Goal: Book appointment/travel/reservation

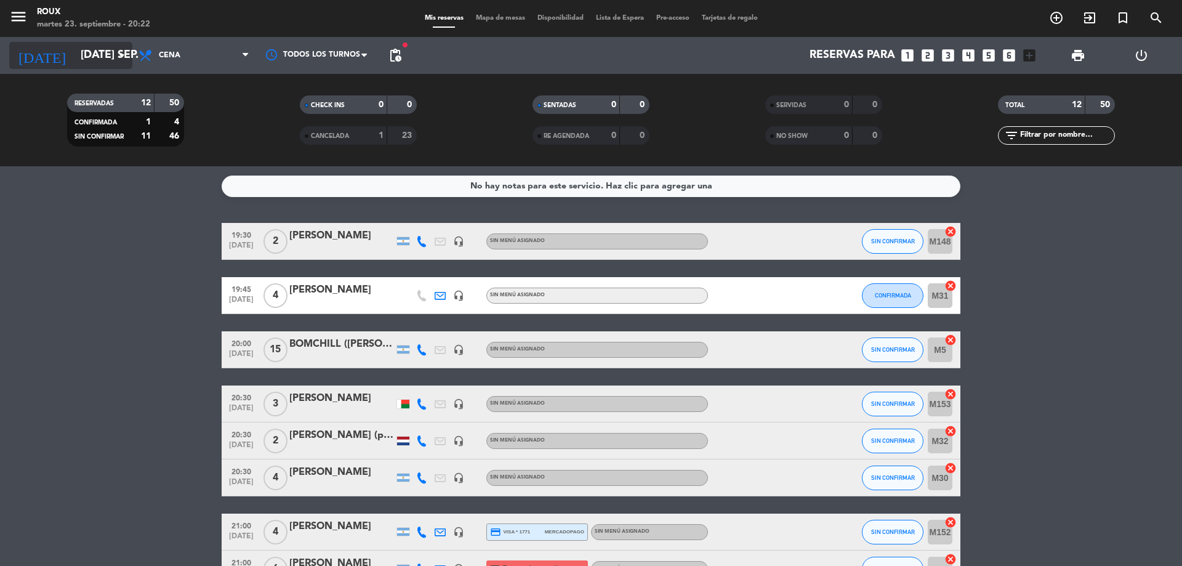
click at [86, 62] on input "[DATE] sep." at bounding box center [145, 55] width 143 height 25
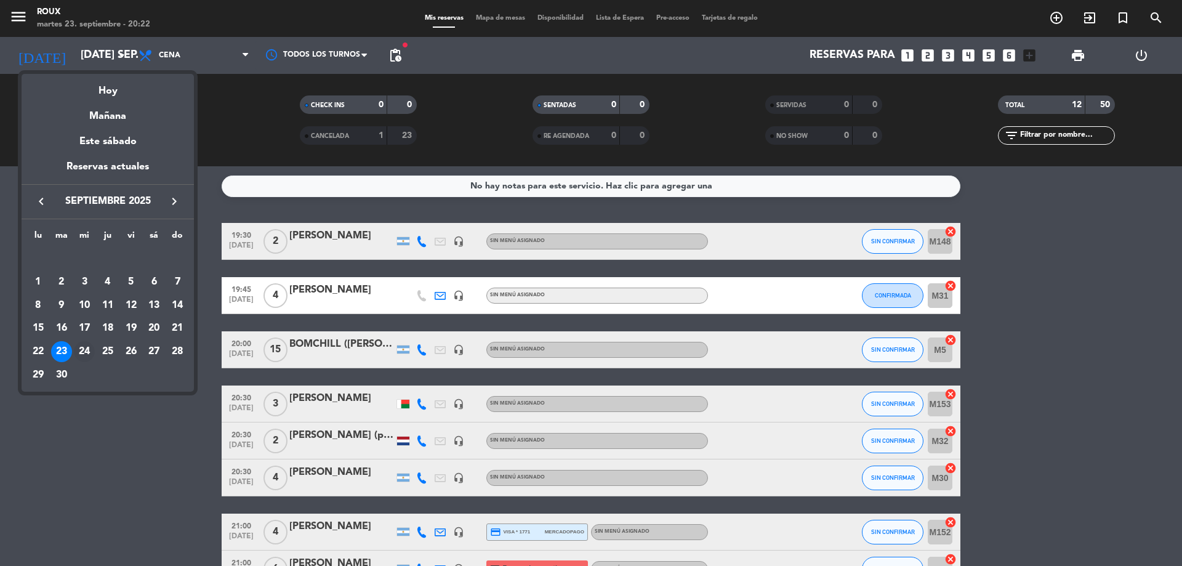
click at [79, 347] on div "24" at bounding box center [84, 351] width 21 height 21
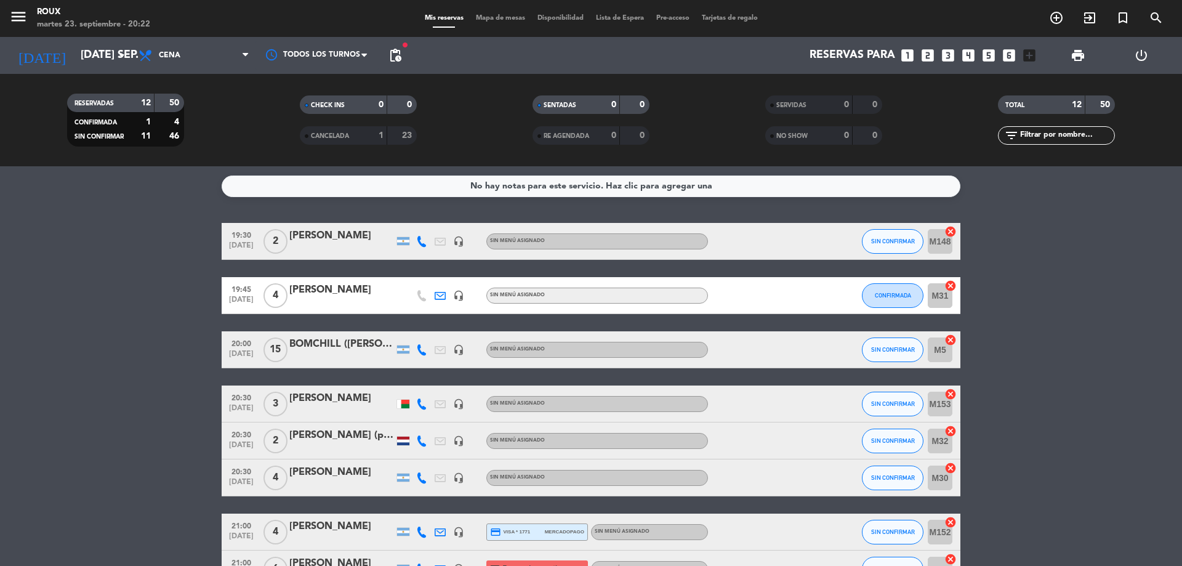
type input "mié. [DATE]"
click at [217, 63] on span "Cena" at bounding box center [193, 55] width 123 height 27
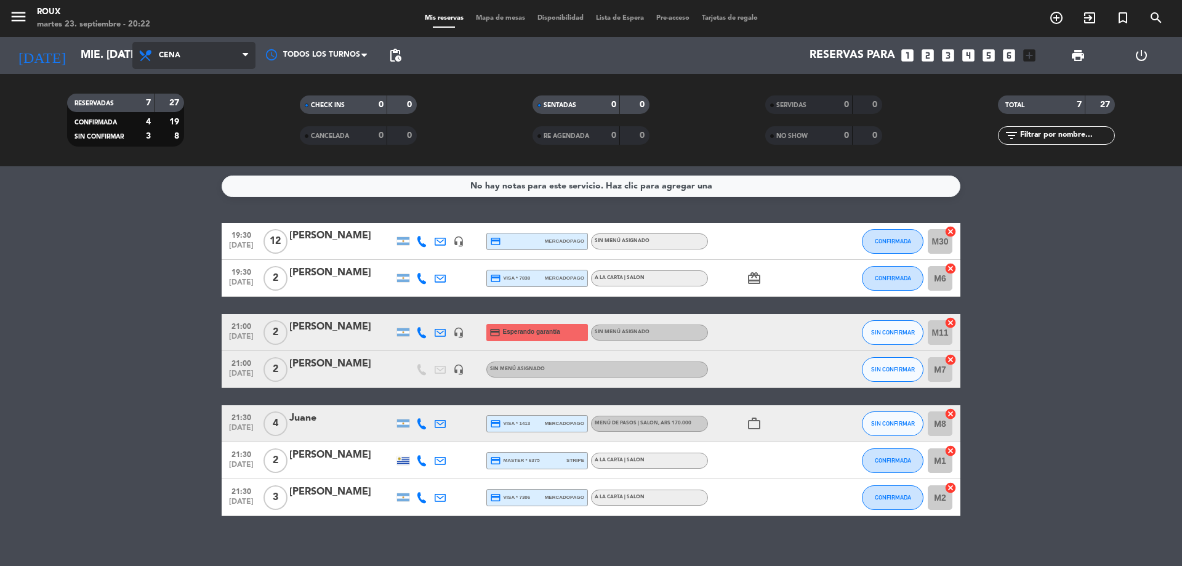
drag, startPoint x: 191, startPoint y: 47, endPoint x: 191, endPoint y: 57, distance: 9.8
click at [191, 49] on span "Cena" at bounding box center [193, 55] width 123 height 27
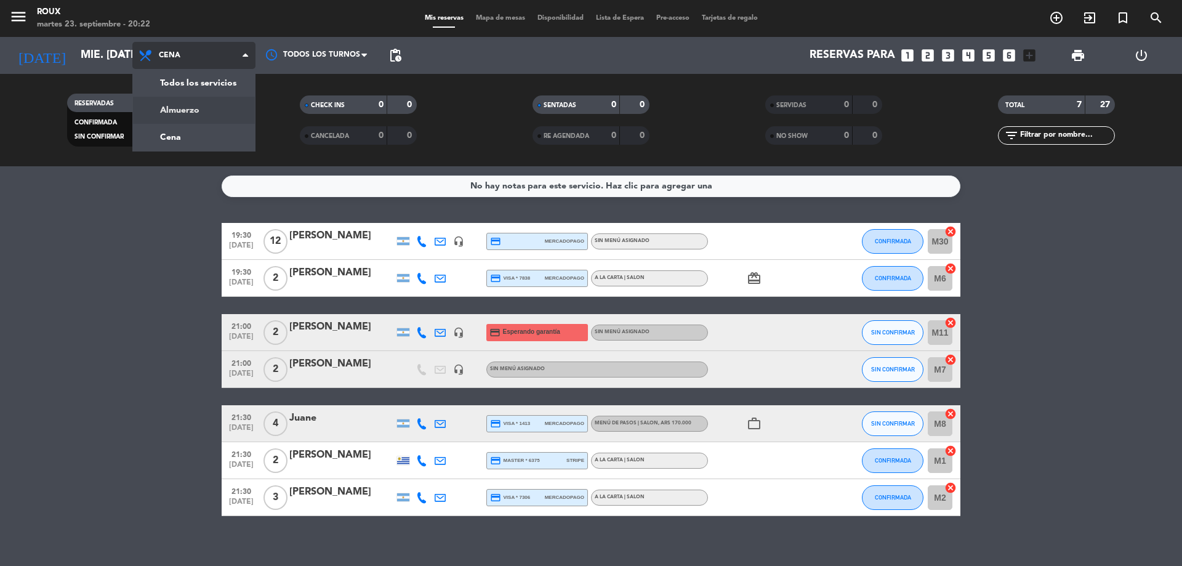
click at [185, 105] on div "menu Roux martes 23. septiembre - 20:22 Mis reservas Mapa de mesas Disponibilid…" at bounding box center [591, 83] width 1182 height 166
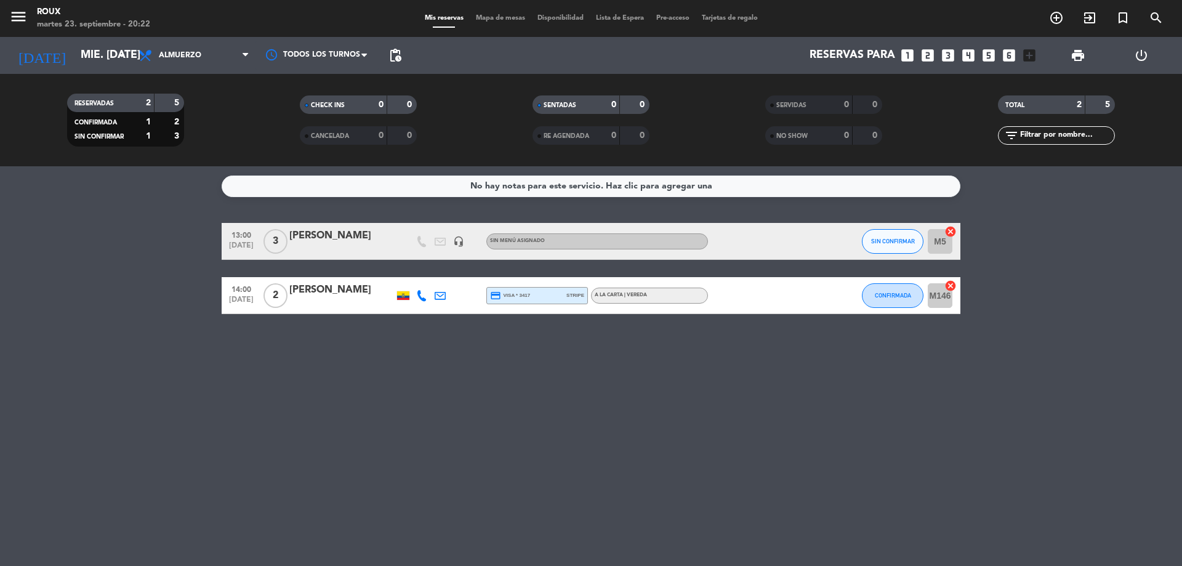
click at [504, 17] on span "Mapa de mesas" at bounding box center [501, 18] width 62 height 7
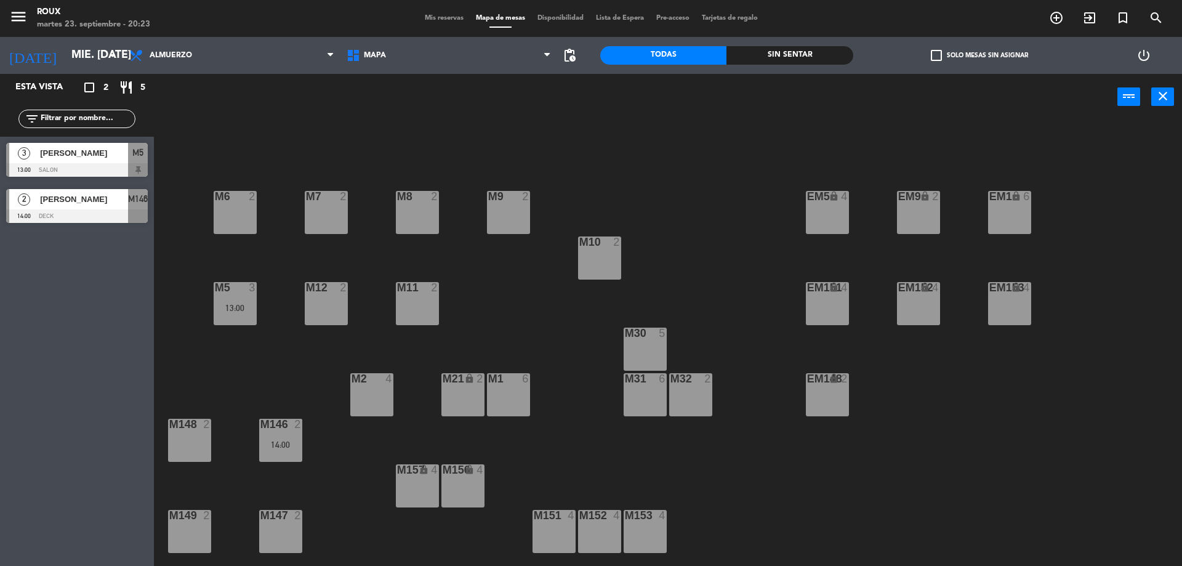
click at [379, 399] on div "M2 4" at bounding box center [371, 394] width 43 height 43
click at [618, 100] on button "[GEOGRAPHIC_DATA]" at bounding box center [597, 96] width 74 height 25
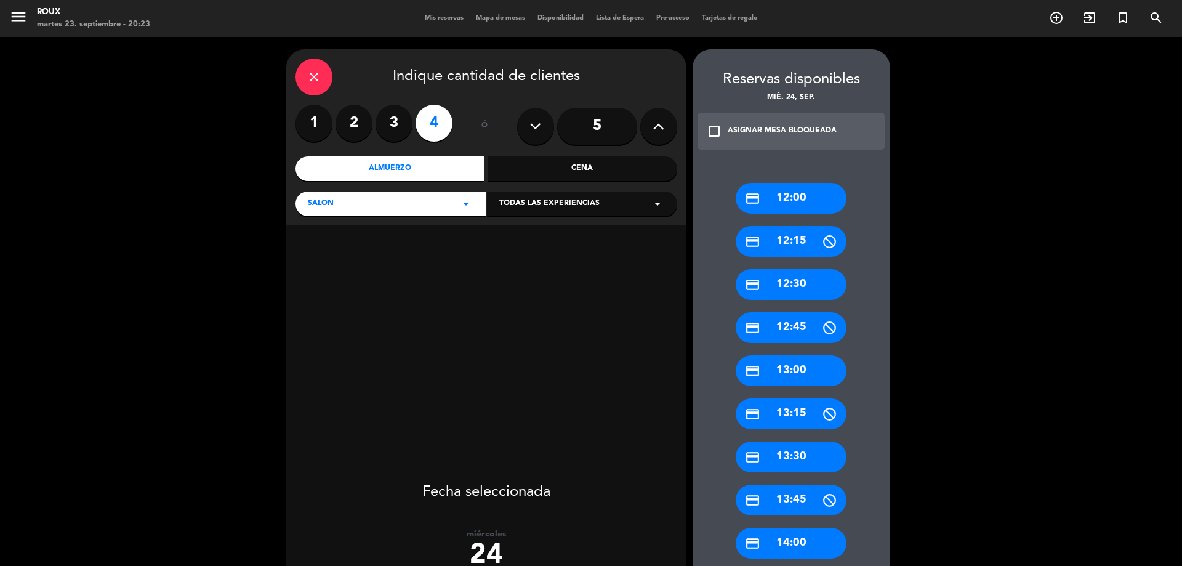
scroll to position [123, 0]
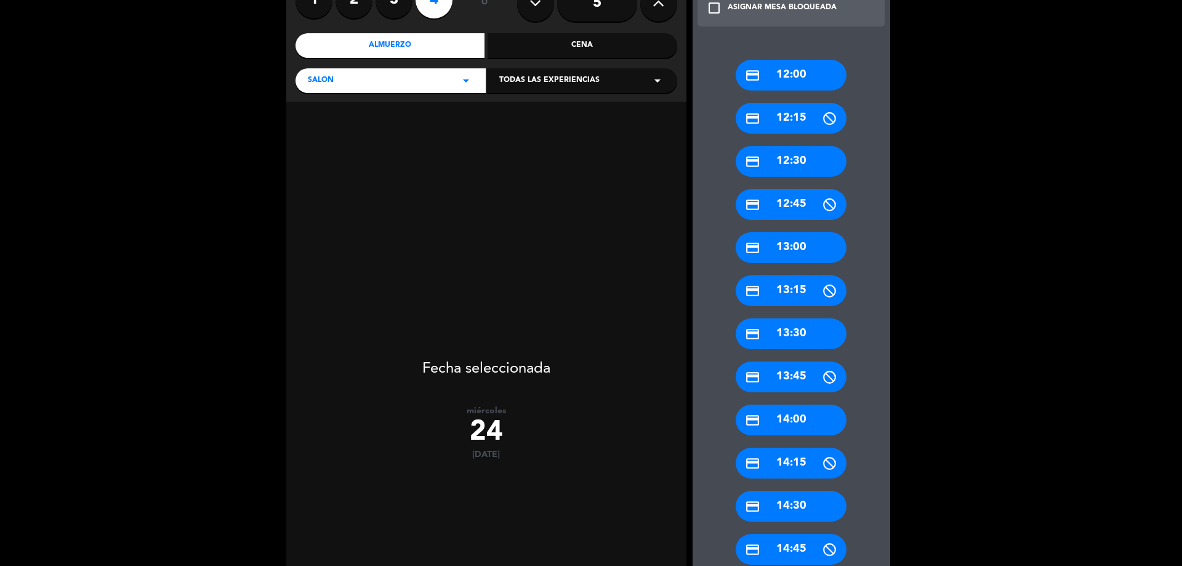
click at [784, 316] on div "credit_card 12:00 credit_card 12:15 credit_card 12:30 credit_card 12:45 credit_…" at bounding box center [791, 413] width 198 height 757
click at [784, 329] on div "credit_card 13:30" at bounding box center [791, 333] width 111 height 31
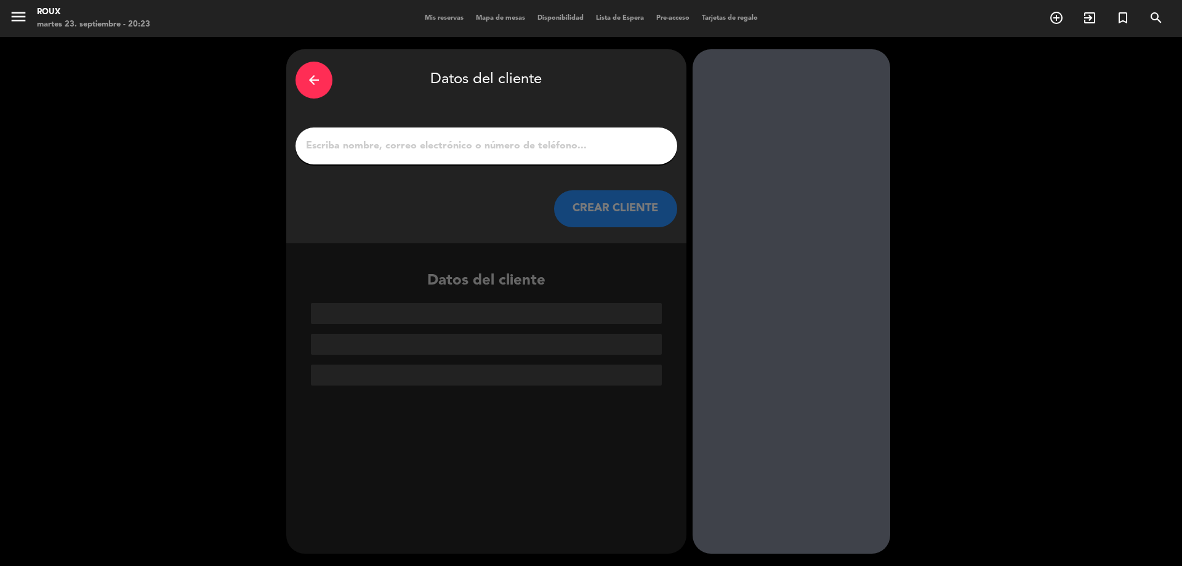
scroll to position [0, 0]
click at [443, 146] on input "1" at bounding box center [486, 145] width 363 height 17
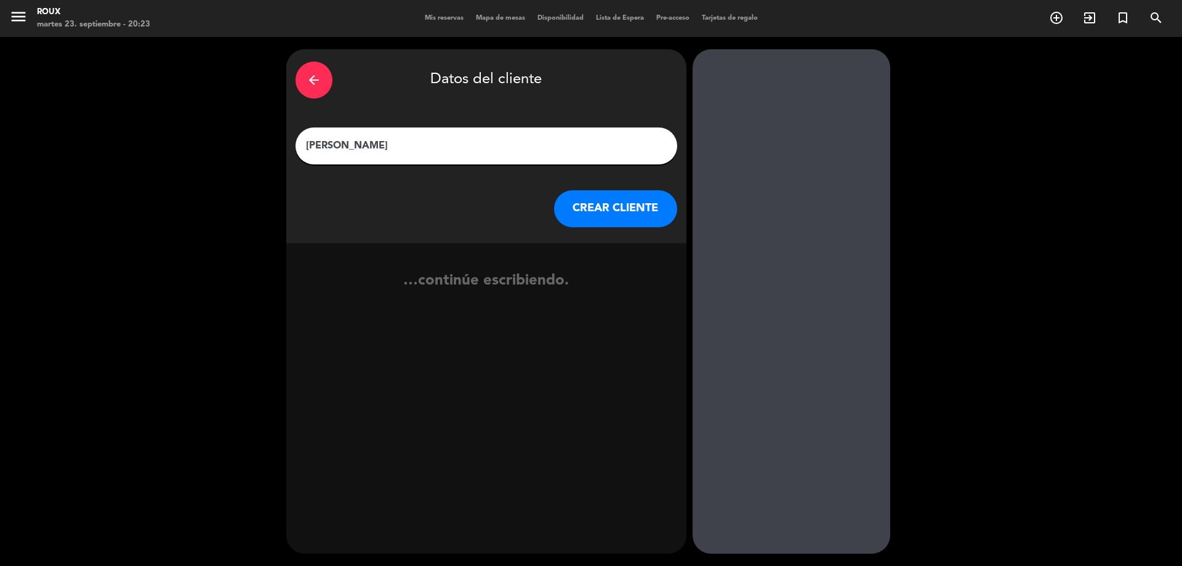
type input "[PERSON_NAME]"
click at [606, 209] on button "CREAR CLIENTE" at bounding box center [615, 208] width 123 height 37
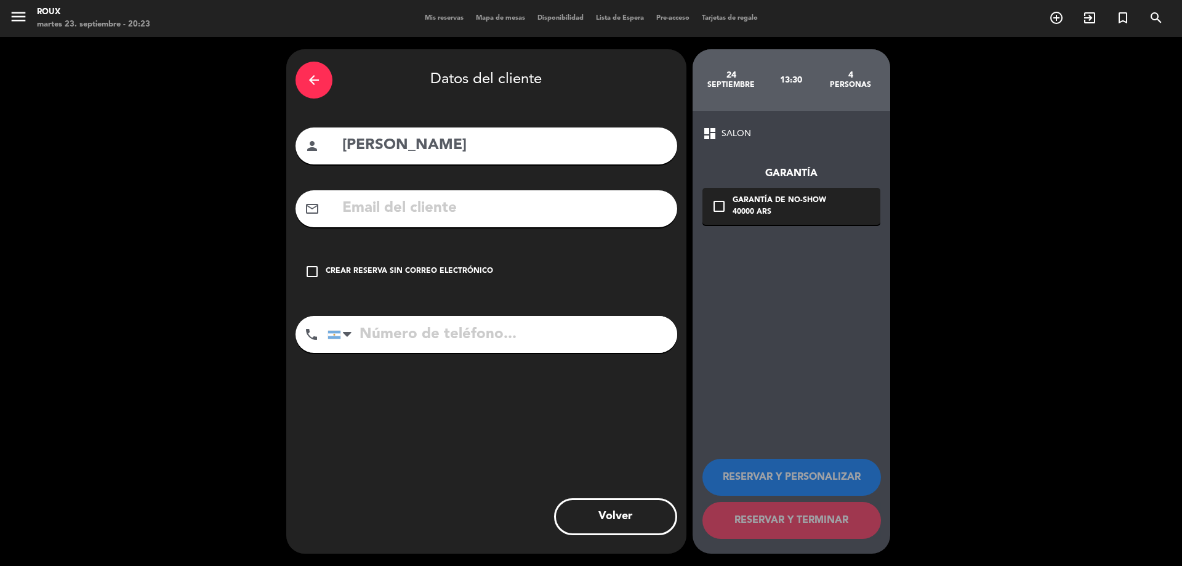
click at [460, 273] on div "Crear reserva sin correo electrónico" at bounding box center [409, 271] width 167 height 12
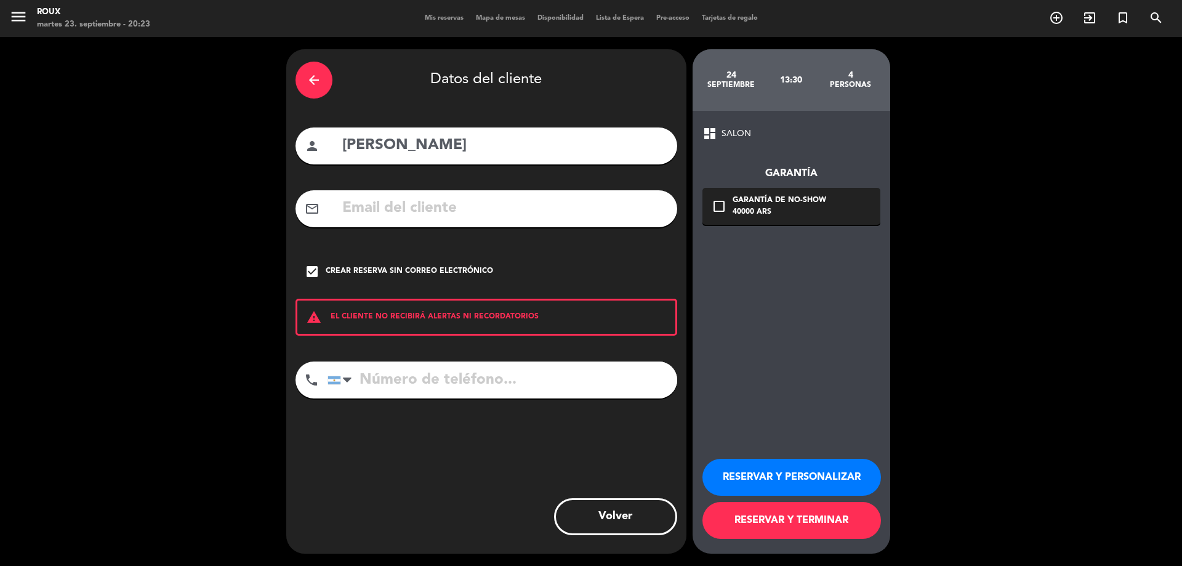
click at [775, 513] on button "RESERVAR Y TERMINAR" at bounding box center [791, 520] width 179 height 37
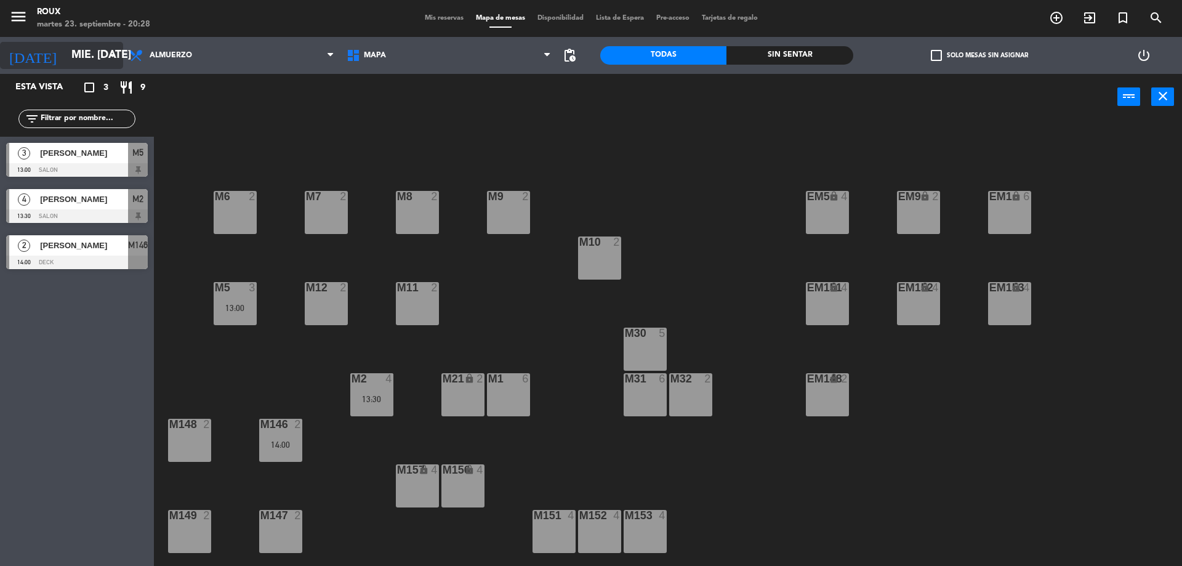
click at [100, 57] on input "mié. [DATE]" at bounding box center [136, 55] width 143 height 25
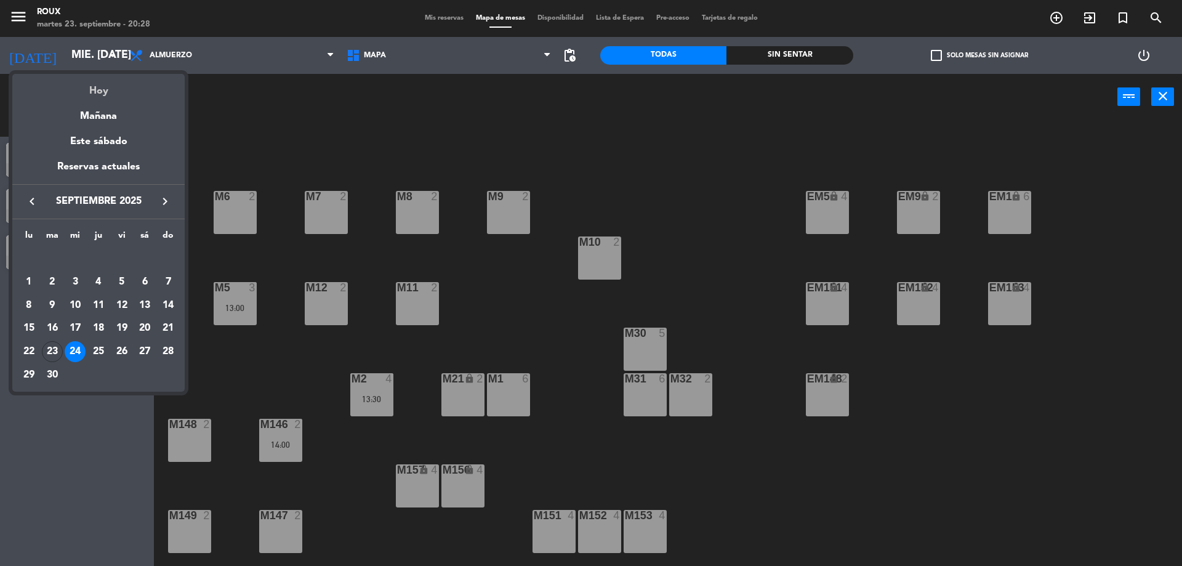
click at [117, 96] on div "Hoy" at bounding box center [98, 86] width 172 height 25
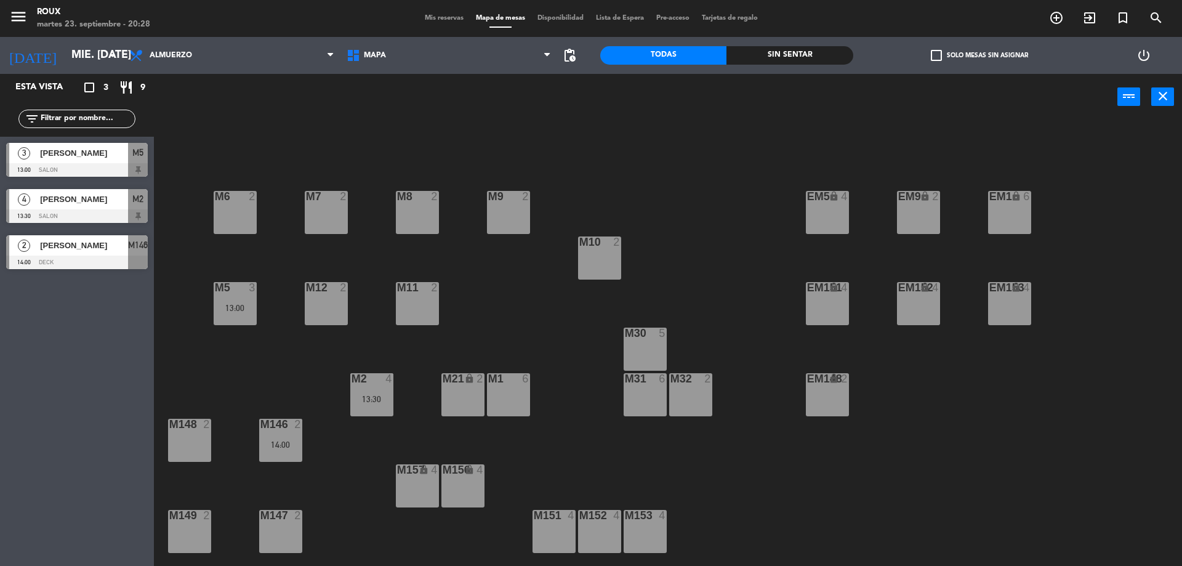
type input "[DATE] sep."
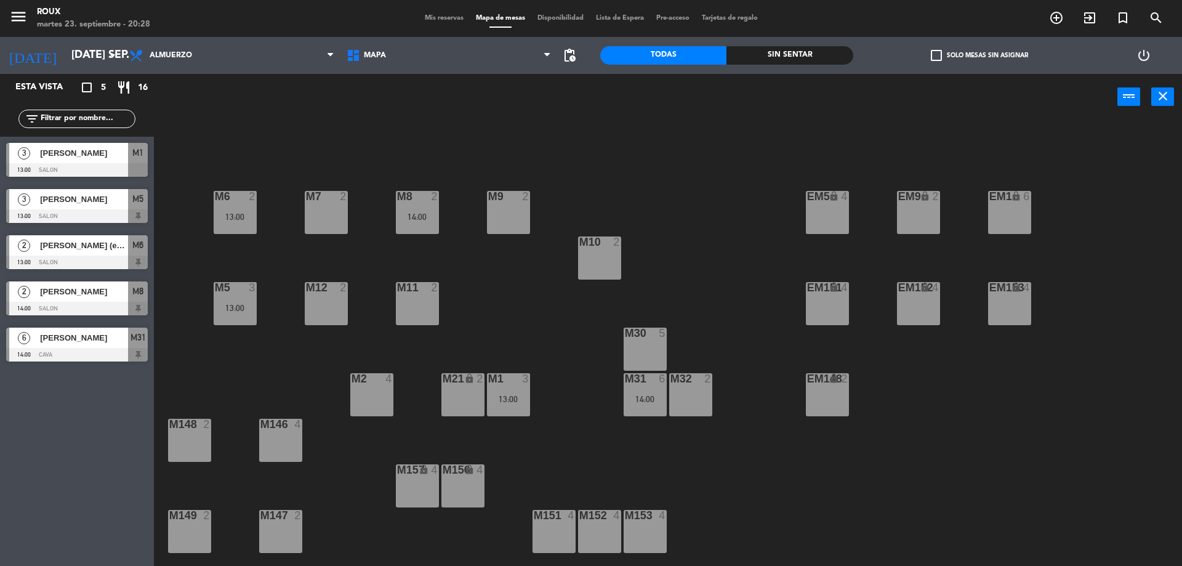
click at [442, 21] on span "Mis reservas" at bounding box center [444, 18] width 51 height 7
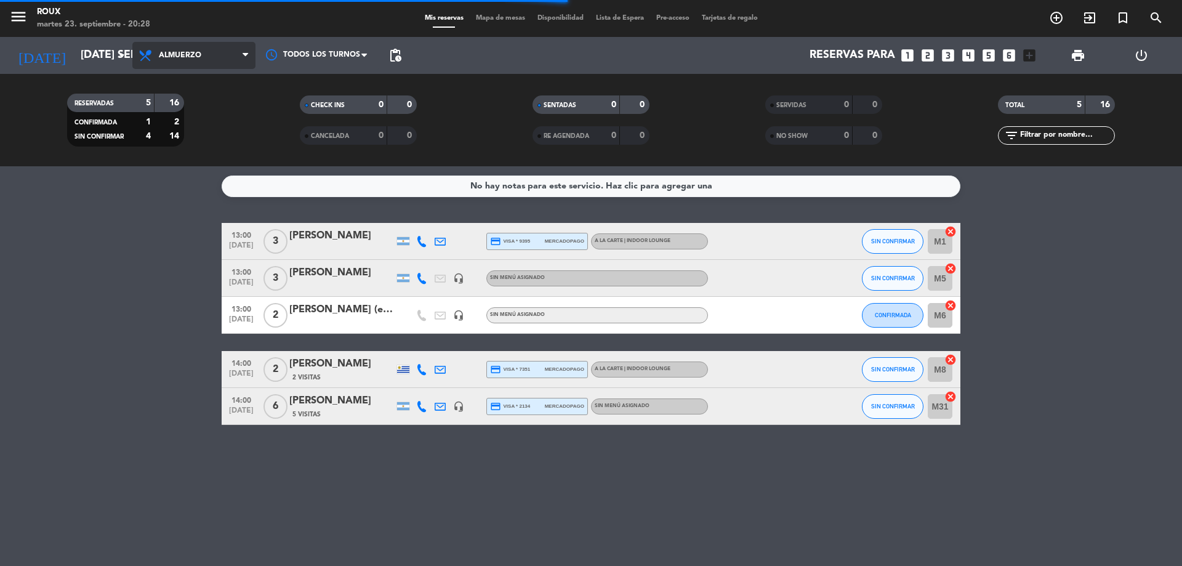
click at [230, 60] on span "Almuerzo" at bounding box center [193, 55] width 123 height 27
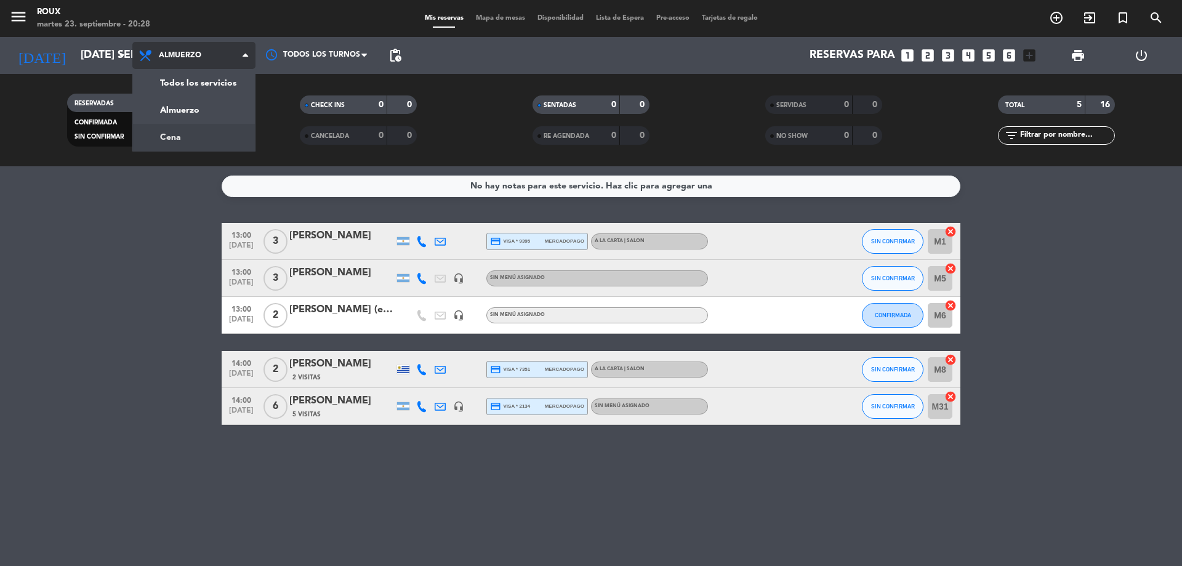
click at [195, 135] on div "menu Roux martes 23. septiembre - 20:28 Mis reservas Mapa de mesas Disponibilid…" at bounding box center [591, 83] width 1182 height 166
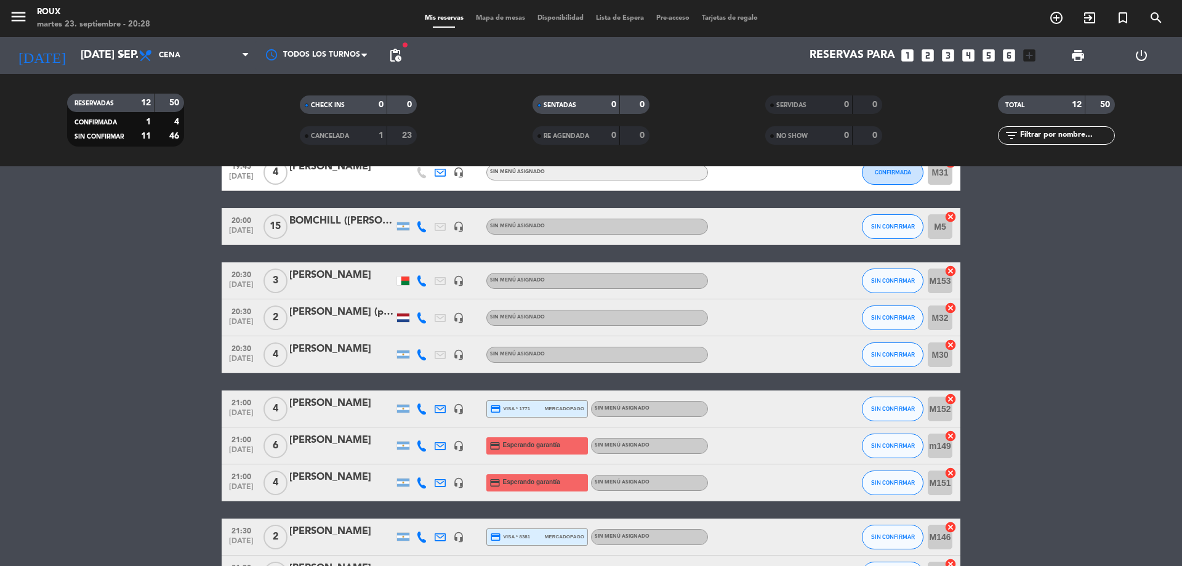
scroll to position [246, 0]
